Goal: Check status: Check status

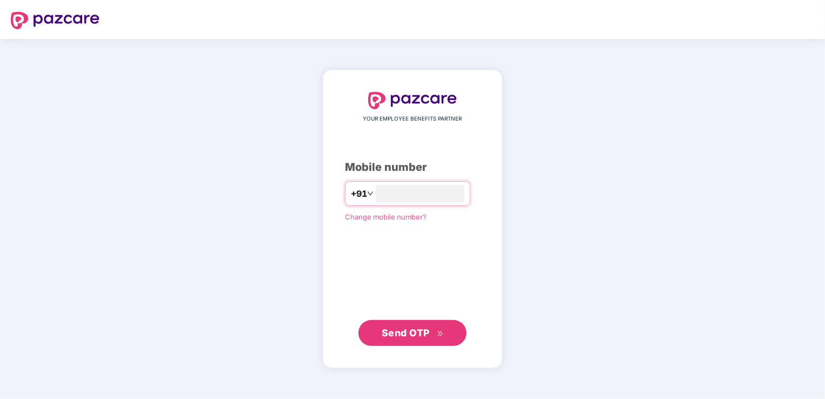
type input "**********"
click at [415, 340] on button "Send OTP" at bounding box center [412, 332] width 108 height 26
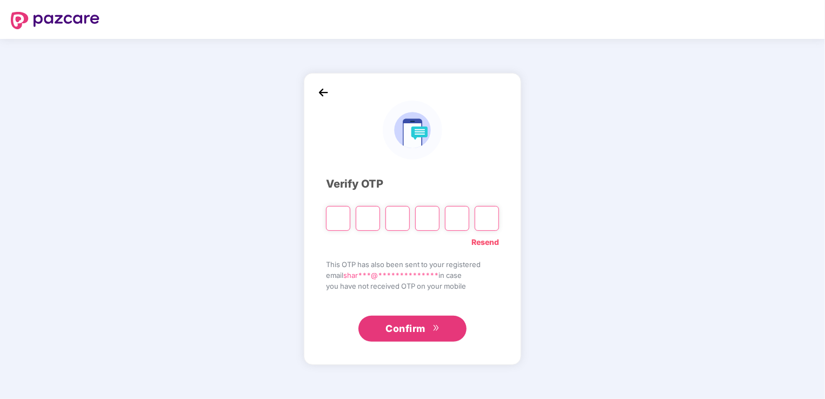
type input "*"
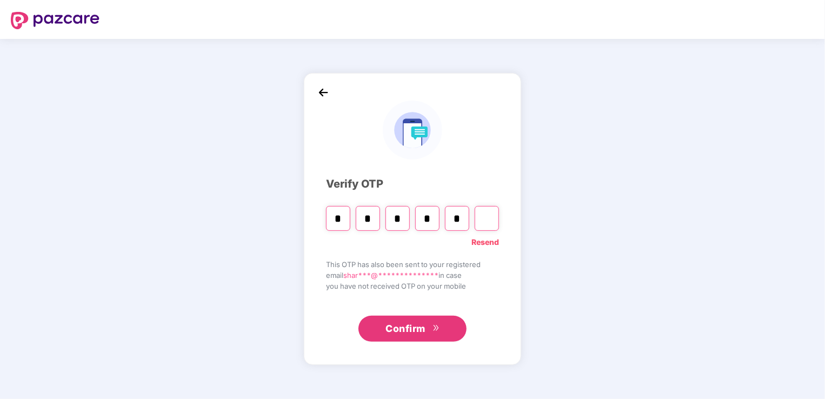
type input "*"
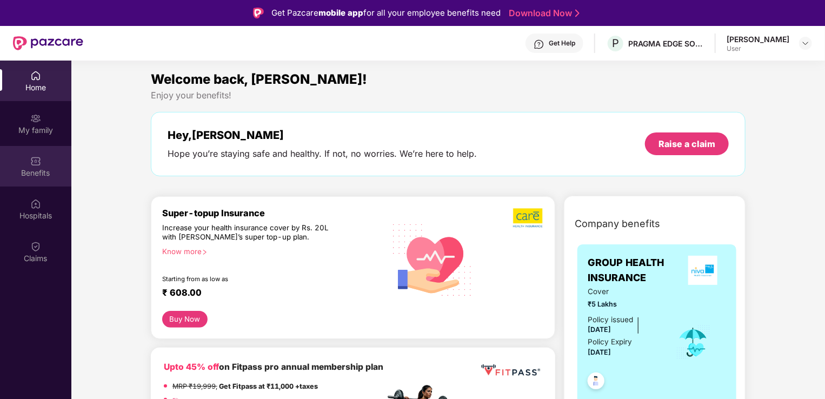
click at [37, 162] on img at bounding box center [35, 161] width 11 height 11
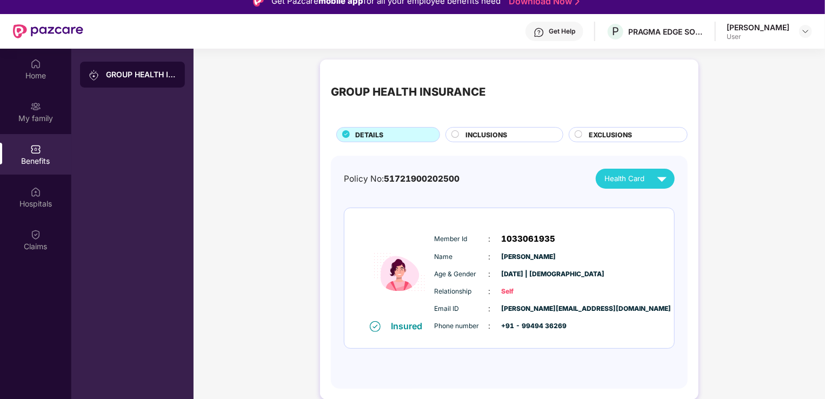
scroll to position [11, 0]
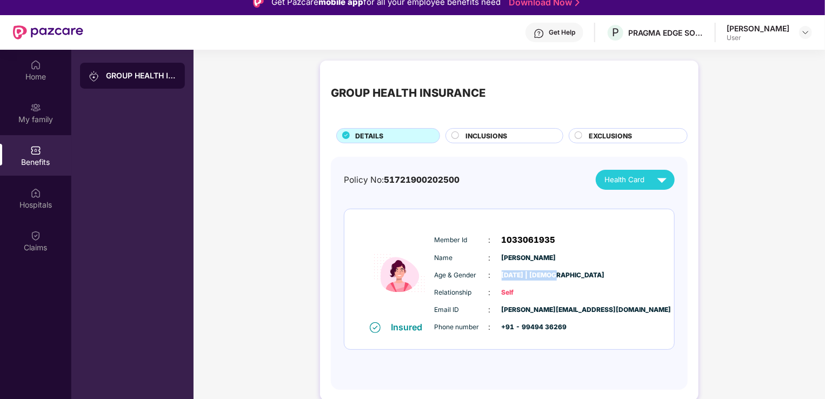
drag, startPoint x: 501, startPoint y: 273, endPoint x: 555, endPoint y: 273, distance: 53.5
click at [555, 273] on span "[DATE] | [DEMOGRAPHIC_DATA]" at bounding box center [528, 275] width 54 height 10
drag, startPoint x: 555, startPoint y: 273, endPoint x: 587, endPoint y: 275, distance: 32.0
click at [587, 275] on div "Age & Gender : [DATE] | [DEMOGRAPHIC_DATA]" at bounding box center [541, 275] width 215 height 12
click at [644, 205] on div "[PERSON_NAME]" at bounding box center [628, 205] width 70 height 12
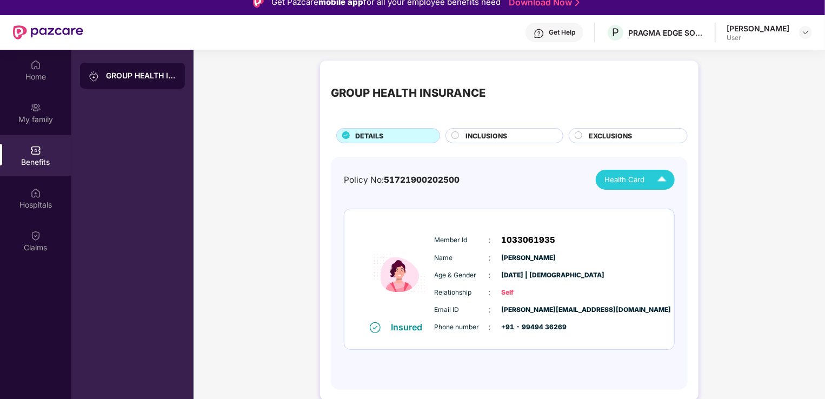
scroll to position [0, 0]
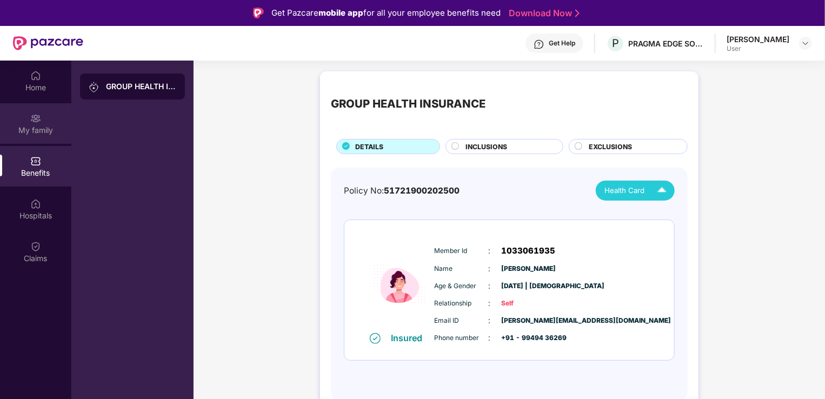
click at [37, 132] on div "My family" at bounding box center [35, 130] width 71 height 11
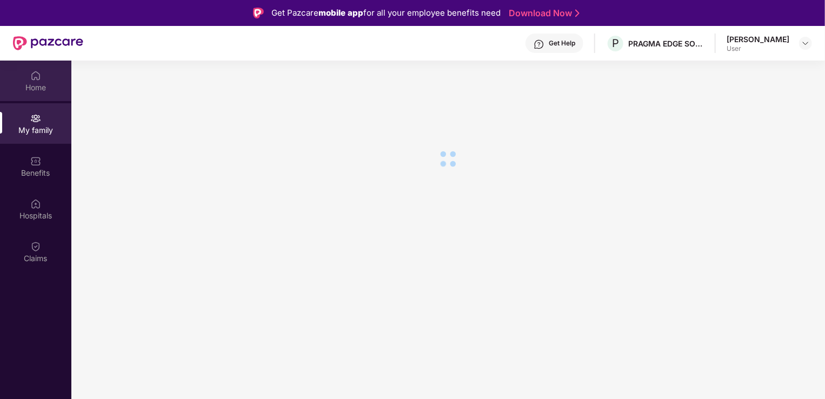
click at [34, 88] on div "Home" at bounding box center [35, 87] width 71 height 11
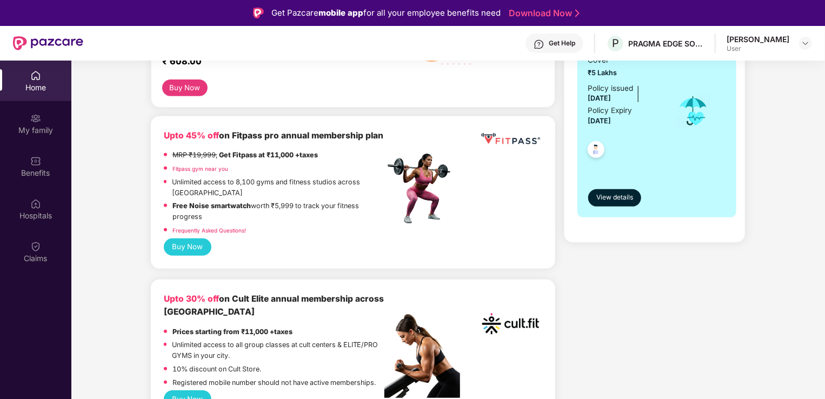
scroll to position [232, 0]
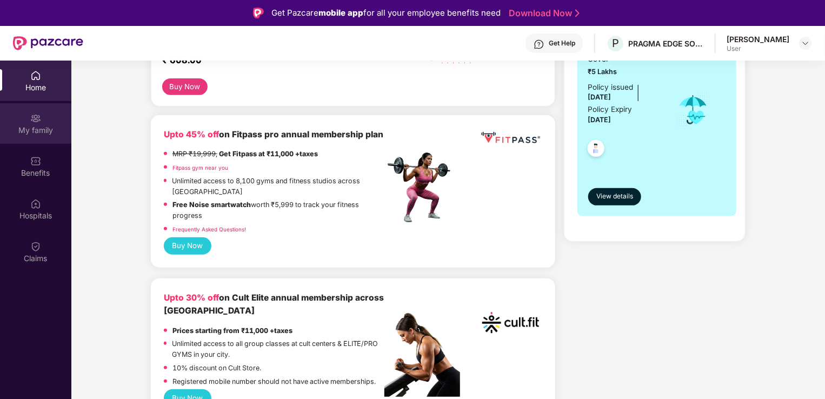
click at [54, 137] on div "My family" at bounding box center [35, 123] width 71 height 41
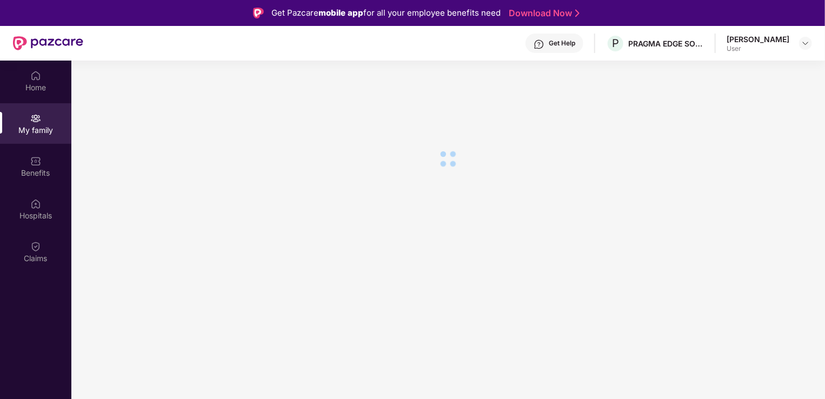
scroll to position [0, 0]
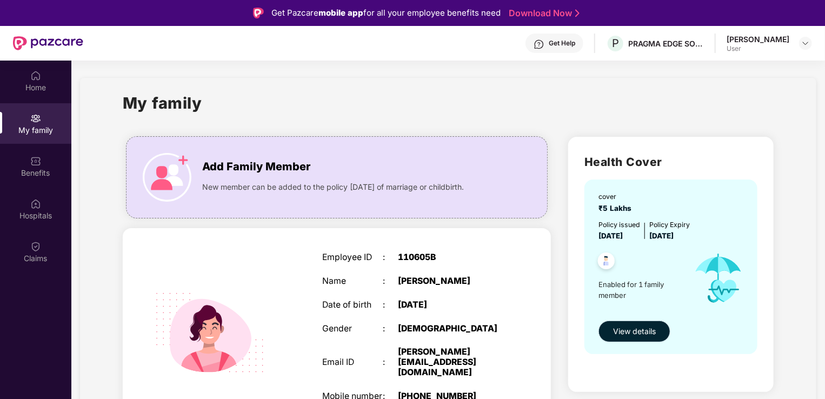
click at [641, 331] on span "View details" at bounding box center [634, 331] width 43 height 12
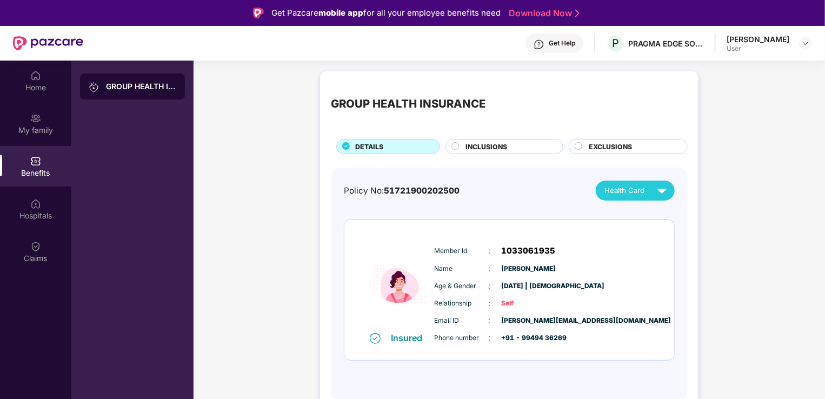
scroll to position [61, 0]
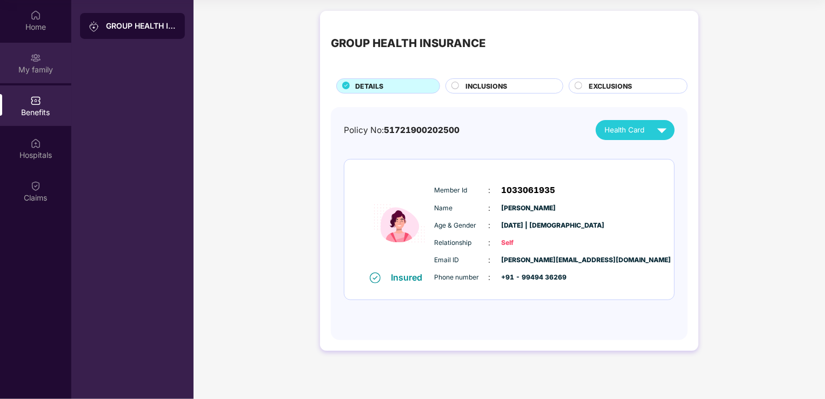
click at [30, 65] on div "My family" at bounding box center [35, 69] width 71 height 11
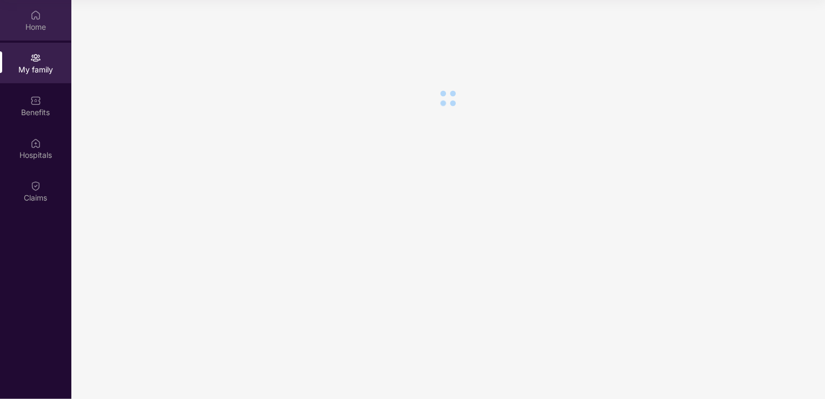
click at [37, 16] on img at bounding box center [35, 15] width 11 height 11
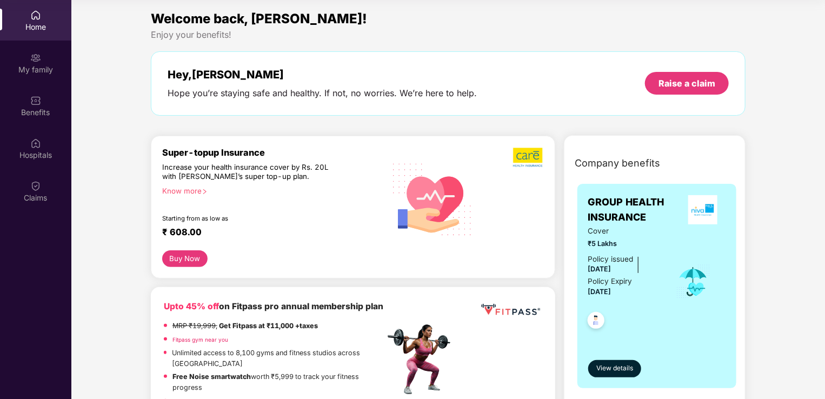
scroll to position [0, 0]
